Goal: Check status: Check status

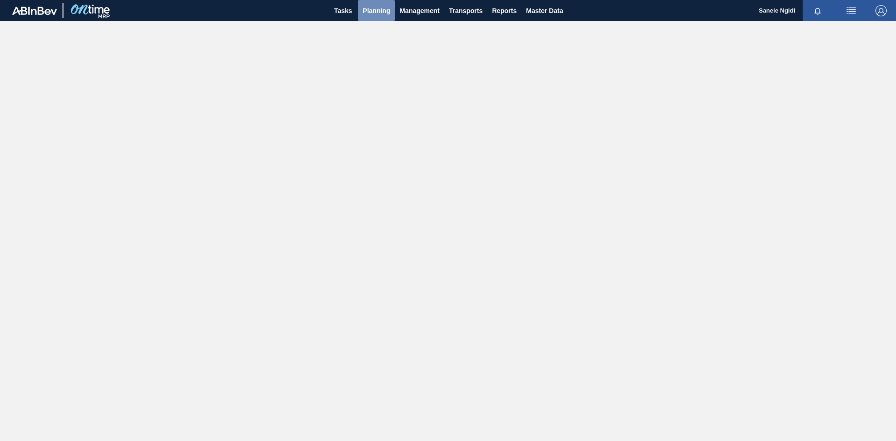
click at [377, 8] on span "Planning" at bounding box center [377, 10] width 28 height 11
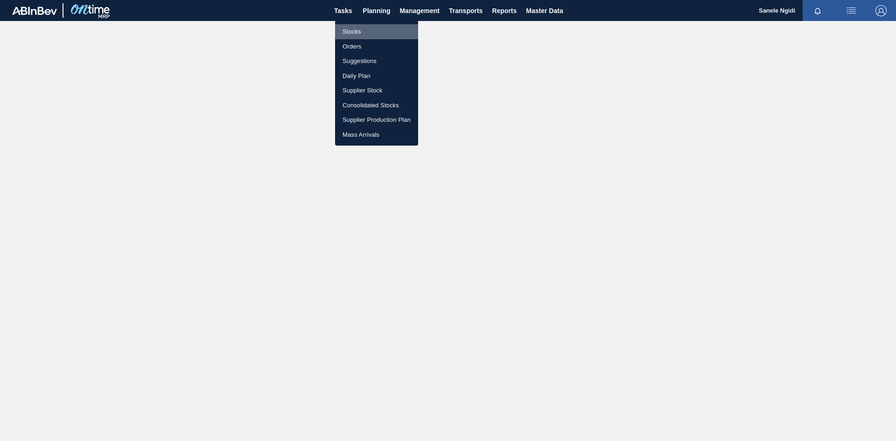
click at [351, 31] on li "Stocks" at bounding box center [376, 31] width 83 height 15
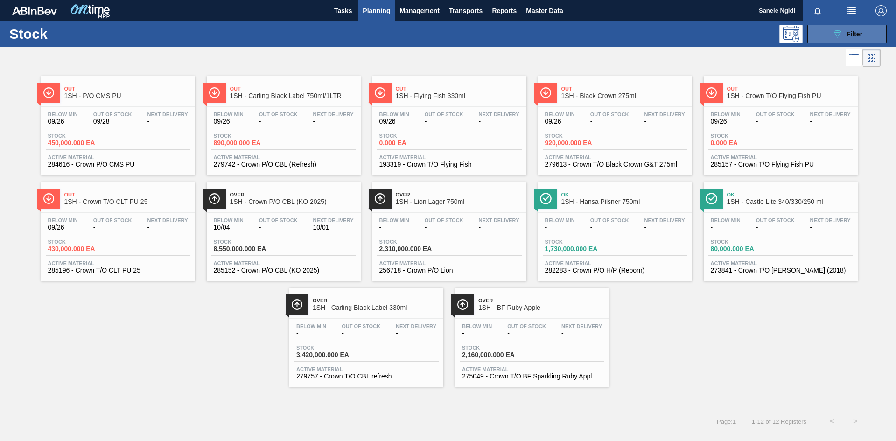
click at [853, 37] on span "Filter" at bounding box center [854, 33] width 16 height 7
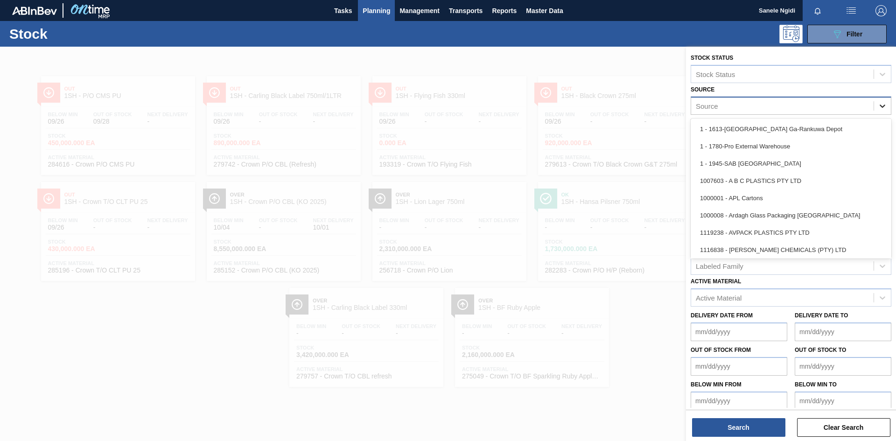
click at [881, 105] on icon at bounding box center [882, 105] width 9 height 9
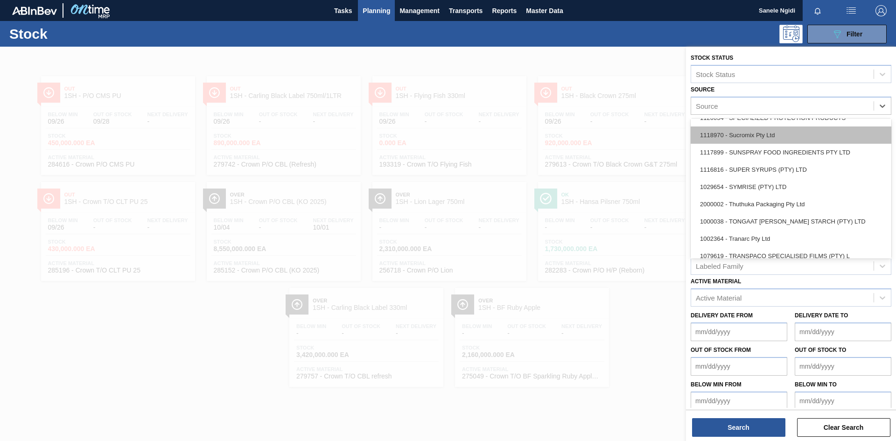
scroll to position [1167, 0]
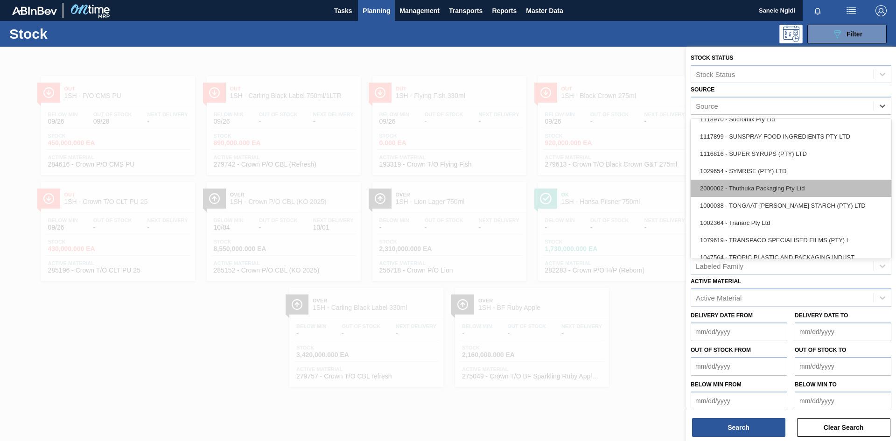
click at [801, 186] on div "2000002 - Thuthuka Packaging Pty Ltd" at bounding box center [791, 188] width 201 height 17
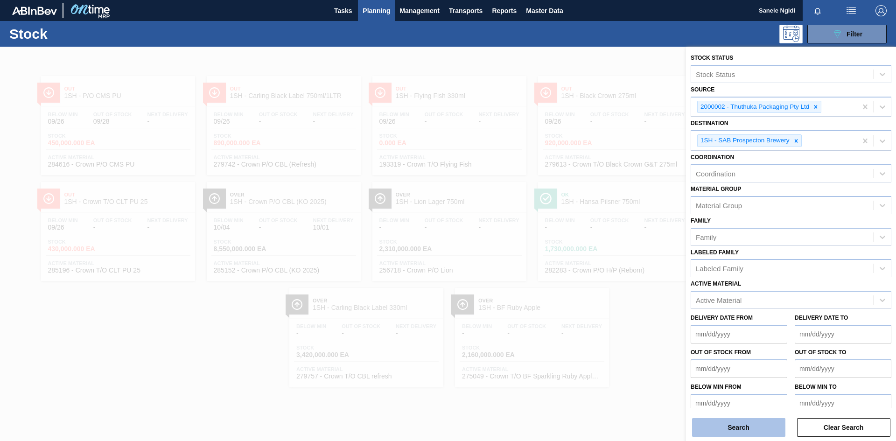
click at [752, 432] on button "Search" at bounding box center [738, 427] width 93 height 19
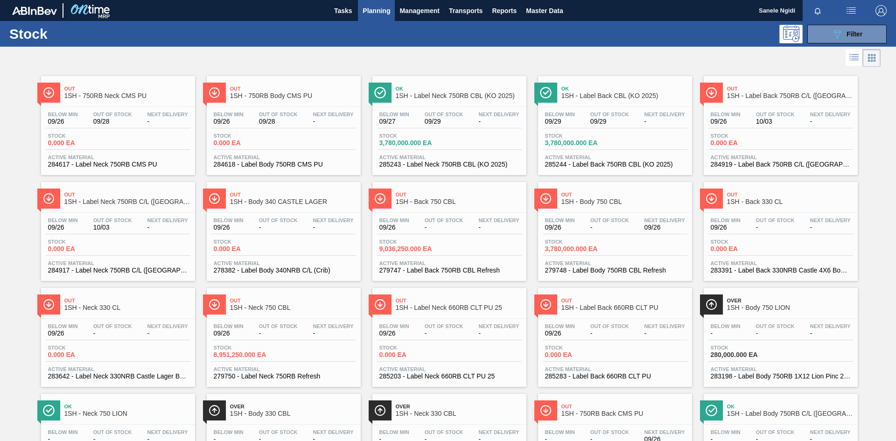
click at [459, 143] on div "Stock 3,780,000.000 EA" at bounding box center [449, 141] width 145 height 17
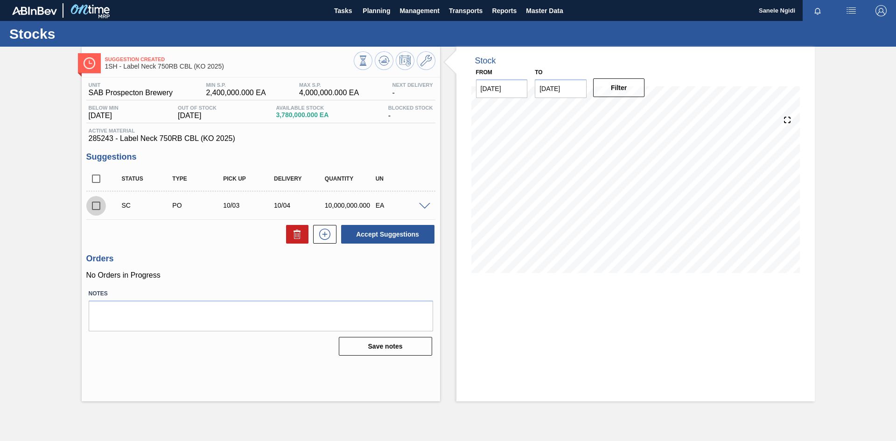
click at [96, 205] on input "checkbox" at bounding box center [96, 206] width 20 height 20
checkbox input "true"
click at [423, 206] on span at bounding box center [424, 206] width 11 height 7
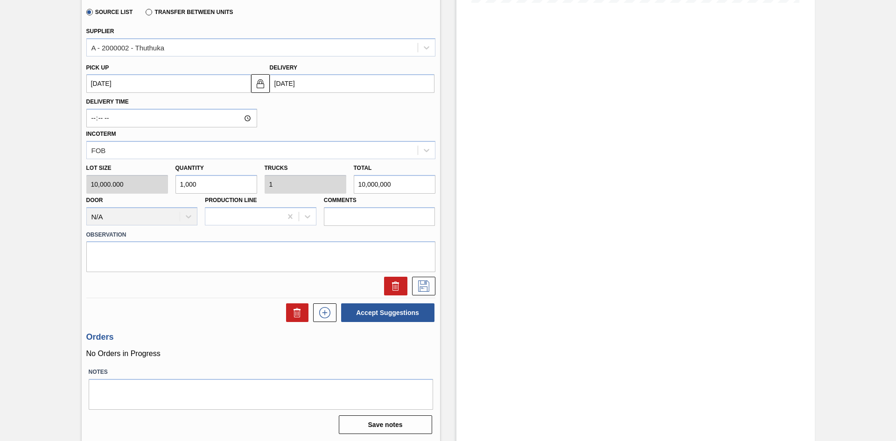
scroll to position [271, 0]
click at [269, 310] on div "Accept Suggestions" at bounding box center [260, 311] width 349 height 21
click at [260, 310] on div "Accept Suggestions" at bounding box center [260, 311] width 349 height 21
